Goal: Task Accomplishment & Management: Complete application form

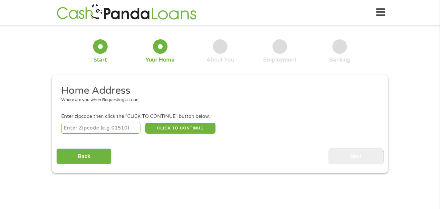
scroll to position [2, 0]
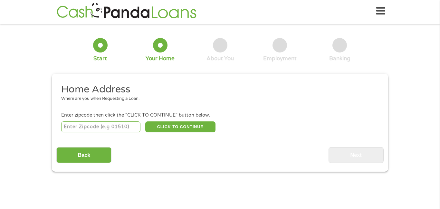
click at [96, 125] on input "number" at bounding box center [100, 126] width 79 height 11
type input "46173"
click at [174, 130] on button "CLICK TO CONTINUE" at bounding box center [180, 126] width 70 height 11
type input "46173"
type input "[GEOGRAPHIC_DATA]"
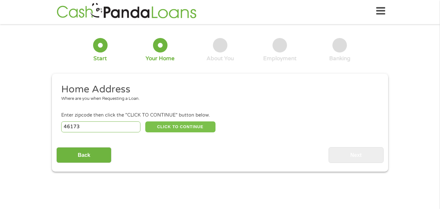
select select "[US_STATE]"
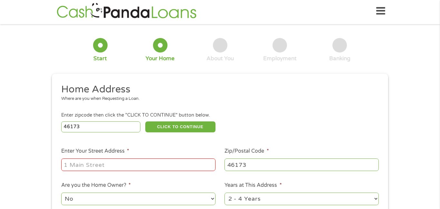
click at [139, 162] on input "Enter Your Street Address *" at bounding box center [138, 164] width 154 height 12
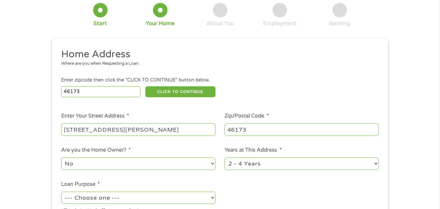
scroll to position [38, 0]
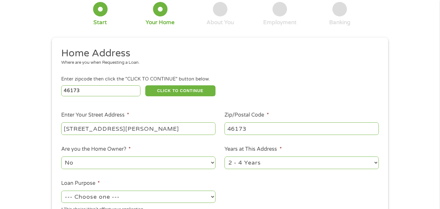
type input "[STREET_ADDRESS][PERSON_NAME]"
click at [164, 161] on select "No Yes" at bounding box center [138, 162] width 154 height 12
select select "yes"
click at [61, 156] on select "No Yes" at bounding box center [138, 162] width 154 height 12
click at [130, 197] on select "--- Choose one --- Pay Bills Debt Consolidation Home Improvement Major Purchase…" at bounding box center [138, 197] width 154 height 12
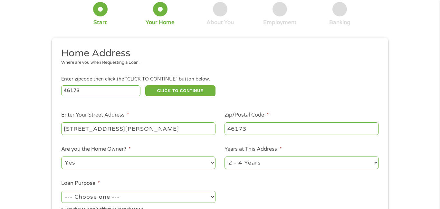
select select "debtconsolidation"
click at [61, 191] on select "--- Choose one --- Pay Bills Debt Consolidation Home Improvement Major Purchase…" at bounding box center [138, 197] width 154 height 12
drag, startPoint x: 285, startPoint y: 181, endPoint x: 280, endPoint y: 182, distance: 4.8
click at [284, 181] on ul "Home Address Where are you when Requesting a Loan. Enter zipcode then click the…" at bounding box center [219, 132] width 327 height 171
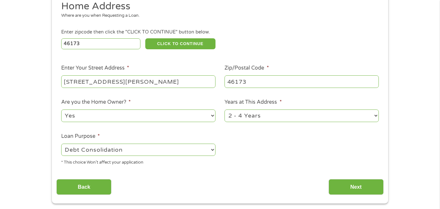
scroll to position [90, 0]
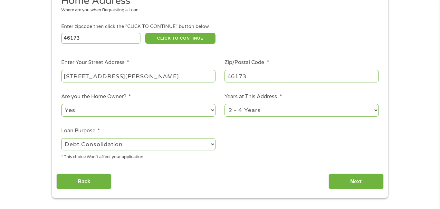
drag, startPoint x: 350, startPoint y: 182, endPoint x: 325, endPoint y: 179, distance: 25.6
click at [350, 183] on input "Next" at bounding box center [355, 181] width 55 height 16
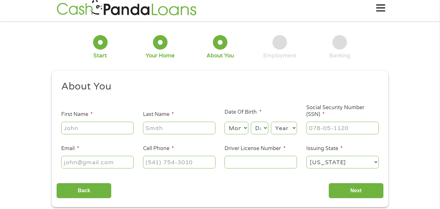
scroll to position [0, 0]
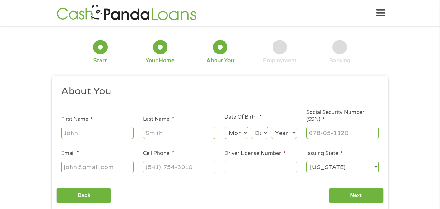
click at [104, 133] on input "First Name *" at bounding box center [97, 132] width 72 height 12
type input "[PERSON_NAME]"
type input "friend"
click at [236, 129] on select "Month 1 2 3 4 5 6 7 8 9 10 11 12" at bounding box center [235, 132] width 23 height 12
select select "7"
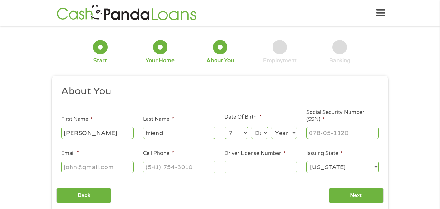
click at [224, 126] on select "Month 1 2 3 4 5 6 7 8 9 10 11 12" at bounding box center [235, 132] width 23 height 12
click at [256, 128] on select "Day 1 2 3 4 5 6 7 8 9 10 11 12 13 14 15 16 17 18 19 20 21 22 23 24 25 26 27 28 …" at bounding box center [259, 132] width 17 height 12
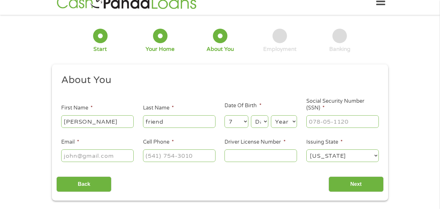
scroll to position [16, 0]
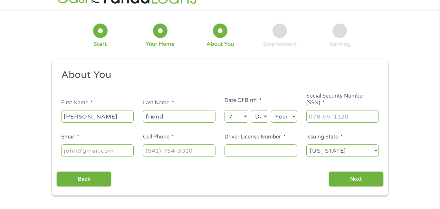
click at [257, 116] on select "Day 1 2 3 4 5 6 7 8 9 10 11 12 13 14 15 16 17 18 19 20 21 22 23 24 25 26 27 28 …" at bounding box center [259, 116] width 17 height 12
select select "18"
click at [251, 110] on select "Day 1 2 3 4 5 6 7 8 9 10 11 12 13 14 15 16 17 18 19 20 21 22 23 24 25 26 27 28 …" at bounding box center [259, 116] width 17 height 12
click at [283, 119] on select "Year [DATE] 2006 2005 2004 2003 2002 2001 2000 1999 1998 1997 1996 1995 1994 19…" at bounding box center [284, 116] width 26 height 12
select select "1972"
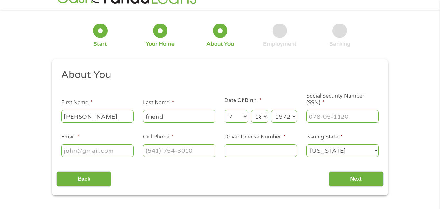
click at [271, 110] on select "Year [DATE] 2006 2005 2004 2003 2002 2001 2000 1999 1998 1997 1996 1995 1994 19…" at bounding box center [284, 116] width 26 height 12
click at [331, 116] on input "___-__-____" at bounding box center [342, 116] width 72 height 12
type input "309-94-7111"
click at [106, 149] on input "Email *" at bounding box center [97, 150] width 72 height 12
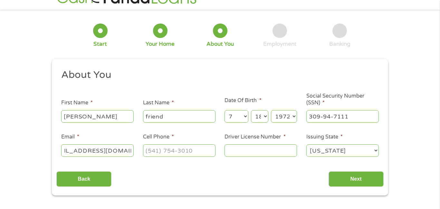
type input "[EMAIL_ADDRESS][DOMAIN_NAME]"
type input "[PHONE_NUMBER]"
drag, startPoint x: 249, startPoint y: 151, endPoint x: 224, endPoint y: 183, distance: 40.6
click at [247, 153] on input "897" at bounding box center [260, 150] width 72 height 12
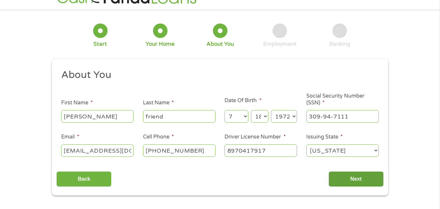
type input "8970417917"
drag, startPoint x: 349, startPoint y: 179, endPoint x: 329, endPoint y: 177, distance: 19.8
click at [349, 179] on input "Next" at bounding box center [355, 179] width 55 height 16
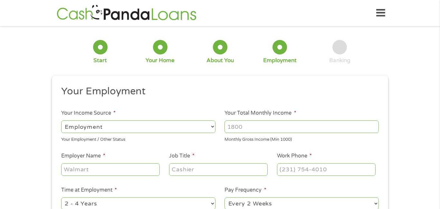
click at [242, 130] on input "Your Total Monthly Income *" at bounding box center [301, 126] width 154 height 12
type input "250"
type input "2500"
click at [147, 170] on input "Employer Name *" at bounding box center [110, 169] width 98 height 12
type input "k"
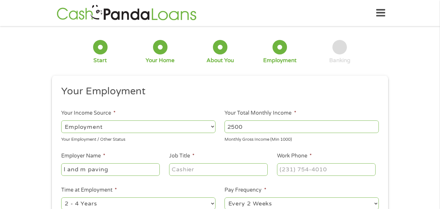
type input "l and m paving"
type input "driver"
type input "[PHONE_NUMBER]"
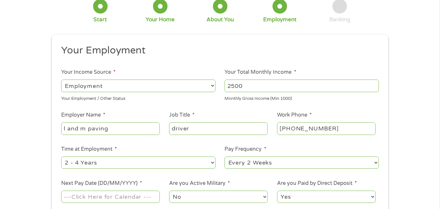
scroll to position [65, 0]
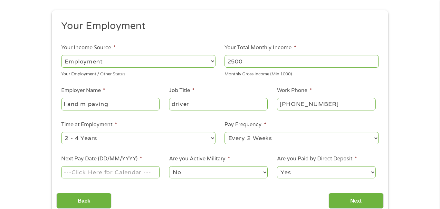
click at [271, 141] on select "--- Choose one --- Every 2 Weeks Every Week Monthly Semi-Monthly" at bounding box center [301, 138] width 154 height 12
select select "weekly"
click at [224, 132] on select "--- Choose one --- Every 2 Weeks Every Week Monthly Semi-Monthly" at bounding box center [301, 138] width 154 height 12
click at [126, 172] on input "Next Pay Date (DD/MM/YYYY) *" at bounding box center [110, 172] width 98 height 12
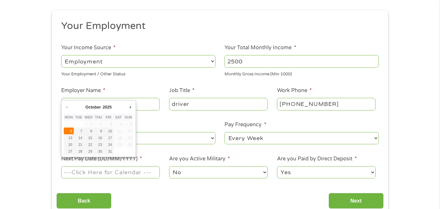
type input "[DATE]"
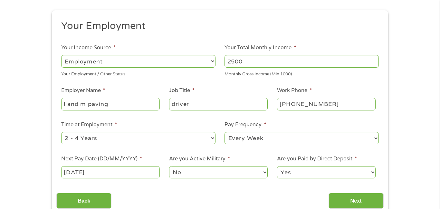
click at [301, 178] on select "Yes No" at bounding box center [326, 172] width 98 height 12
select select "0"
click at [277, 166] on select "Yes No" at bounding box center [326, 172] width 98 height 12
click at [332, 205] on input "Next" at bounding box center [355, 201] width 55 height 16
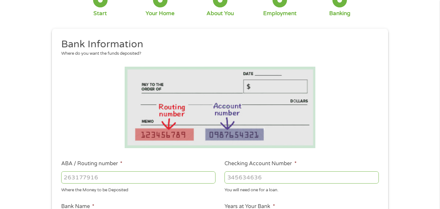
scroll to position [48, 0]
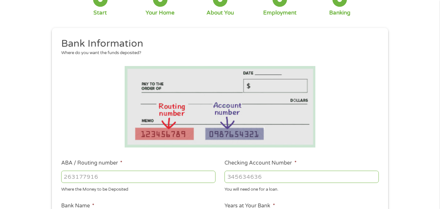
click at [184, 180] on input "ABA / Routing number *" at bounding box center [138, 177] width 154 height 12
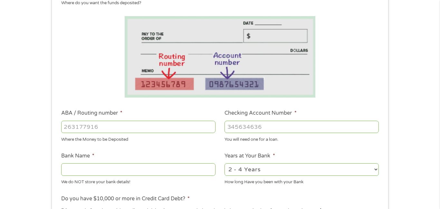
scroll to position [98, 0]
type input "031101279"
type input "THE BANCORP BANK"
type input "031101279"
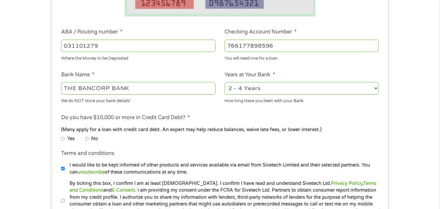
scroll to position [180, 0]
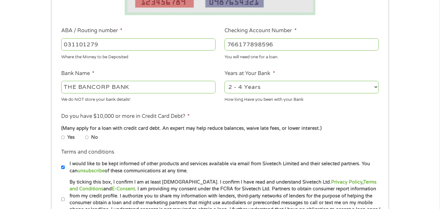
type input "766177898596"
click at [86, 136] on input "No" at bounding box center [87, 137] width 4 height 4
radio input "true"
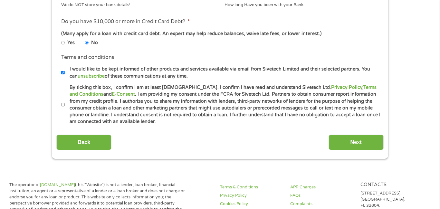
scroll to position [294, 0]
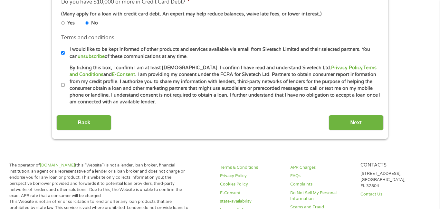
click at [63, 84] on input "By ticking this box, I confirm I am at least [DEMOGRAPHIC_DATA]. I confirm I ha…" at bounding box center [63, 85] width 4 height 4
checkbox input "true"
click at [353, 123] on input "Next" at bounding box center [355, 123] width 55 height 16
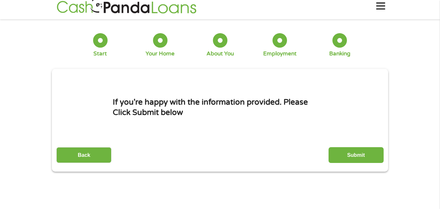
scroll to position [0, 0]
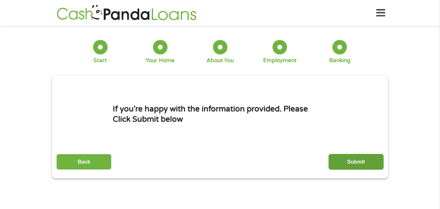
click at [333, 159] on input "Submit" at bounding box center [355, 162] width 55 height 16
